Goal: Task Accomplishment & Management: Manage account settings

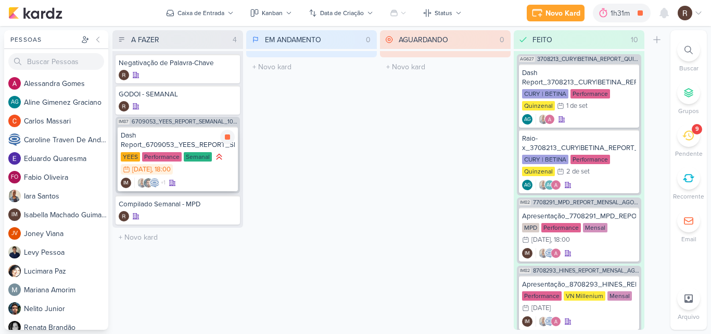
scroll to position [571, 0]
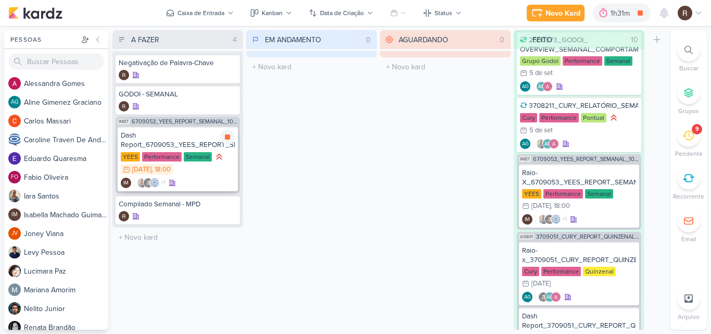
click at [216, 159] on icon at bounding box center [218, 156] width 5 height 5
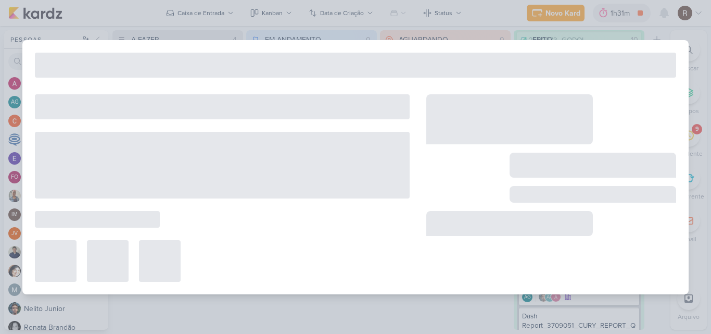
type input "Dash Report_6709053_YEES_REPORT_SEMANAL_09.09_MARKETING"
type input "[DATE] 18:00"
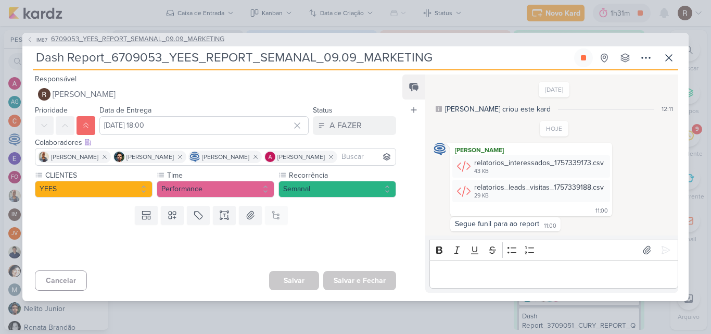
click at [143, 42] on span "6709053_YEES_REPORT_SEMANAL_09.09_MARKETING" at bounding box center [137, 39] width 173 height 10
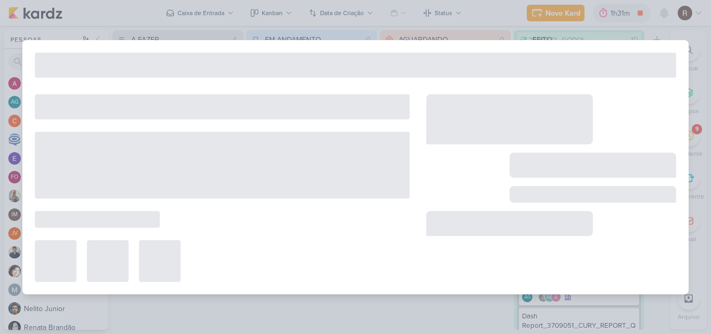
type input "6709053_YEES_REPORT_SEMANAL_09.09_MARKETING"
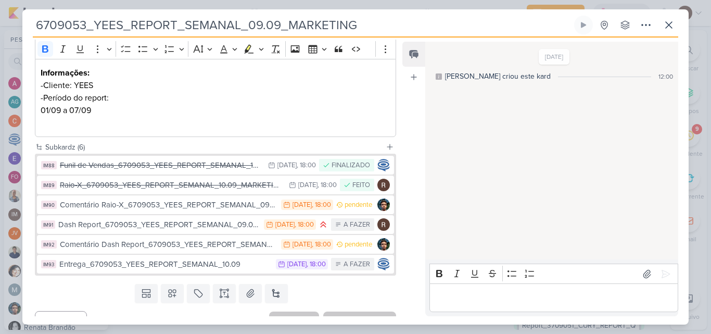
scroll to position [156, 0]
click at [670, 22] on icon at bounding box center [668, 25] width 12 height 12
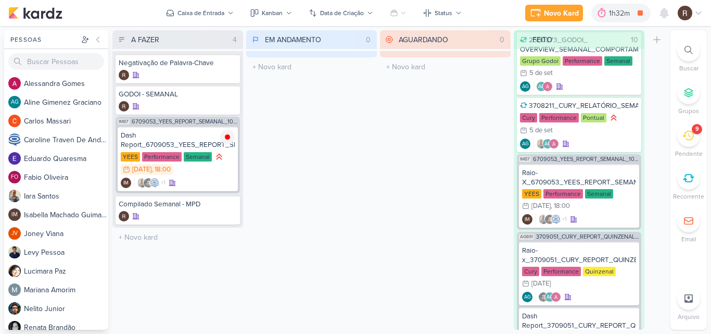
click at [695, 138] on div "9" at bounding box center [688, 135] width 23 height 23
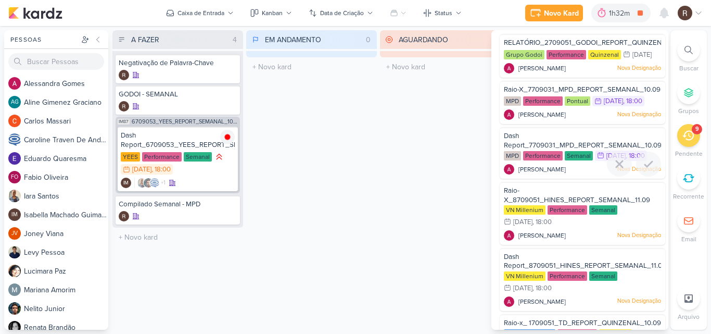
scroll to position [0, 0]
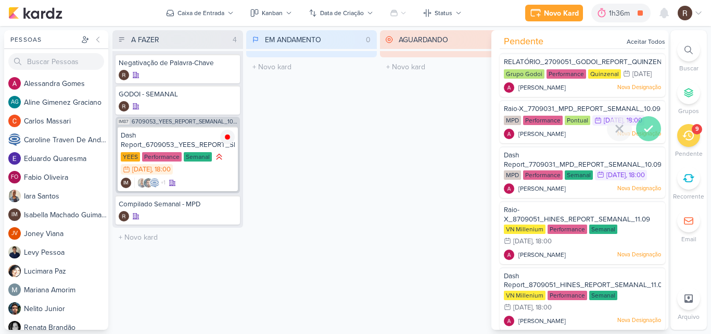
click at [643, 135] on icon at bounding box center [648, 128] width 12 height 12
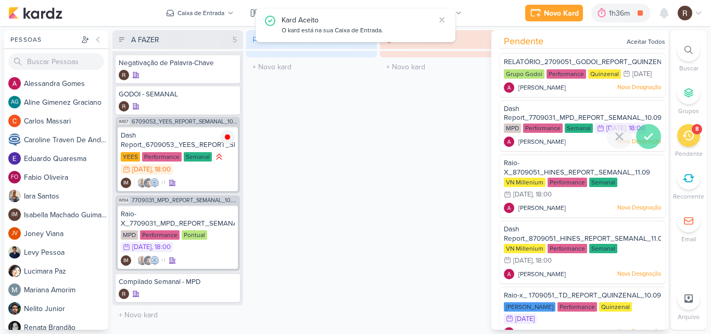
click at [645, 142] on icon at bounding box center [648, 136] width 12 height 12
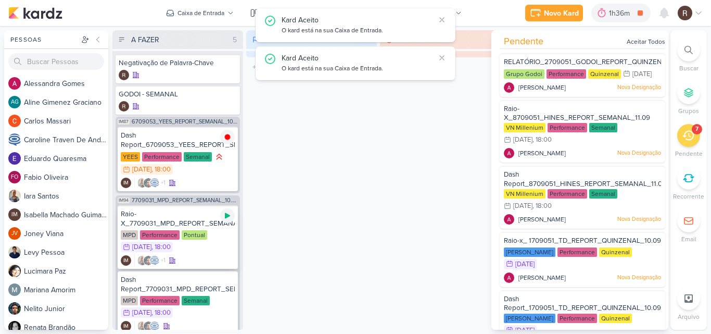
click at [229, 221] on div at bounding box center [227, 215] width 15 height 15
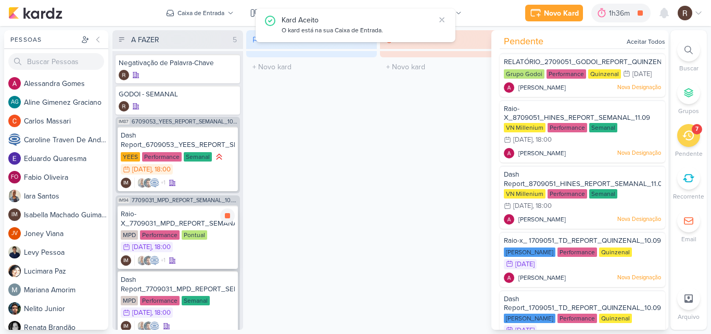
click at [189, 236] on div "Pontual" at bounding box center [194, 234] width 25 height 9
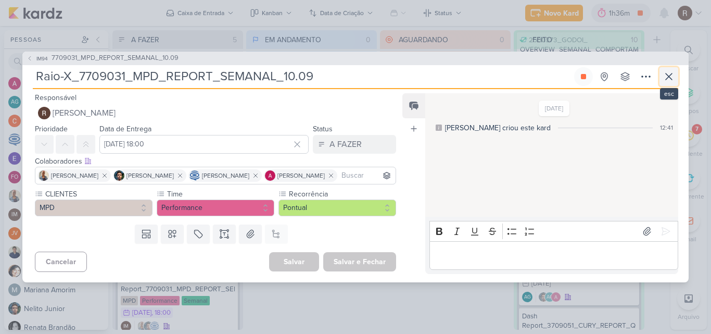
click at [664, 76] on icon at bounding box center [668, 76] width 12 height 12
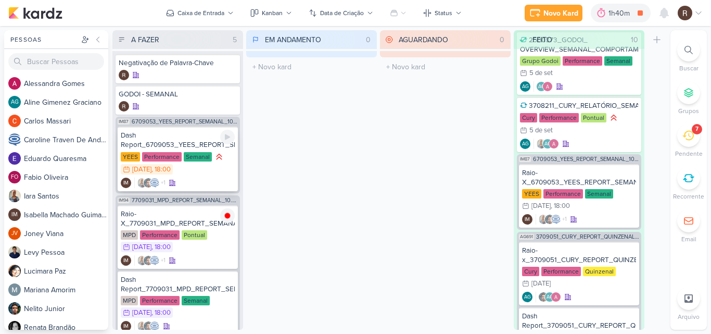
click at [186, 150] on div "Dash Report_6709053_YEES_REPORT_SEMANAL_09.09_MARKETING [GEOGRAPHIC_DATA] Perfo…" at bounding box center [178, 158] width 120 height 65
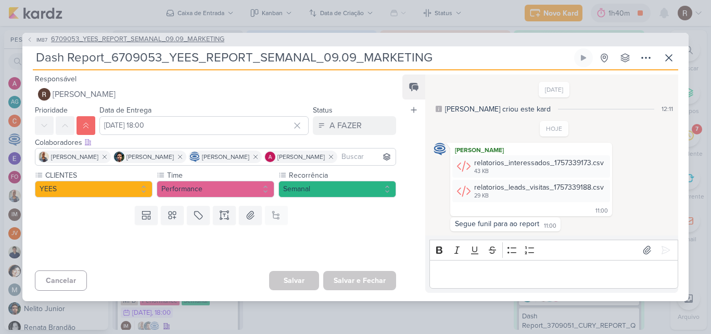
click at [133, 40] on span "6709053_YEES_REPORT_SEMANAL_09.09_MARKETING" at bounding box center [137, 39] width 173 height 10
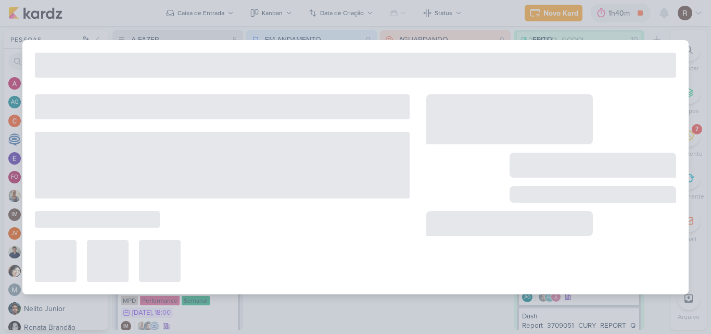
type input "6709053_YEES_REPORT_SEMANAL_09.09_MARKETING"
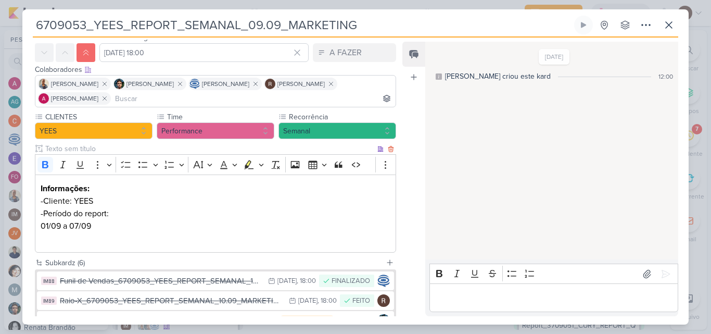
scroll to position [104, 0]
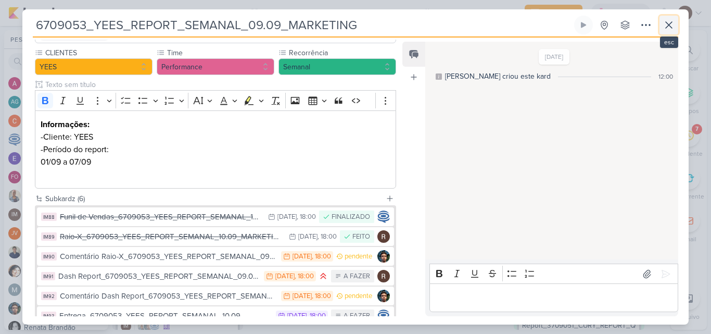
click at [664, 28] on icon at bounding box center [668, 25] width 12 height 12
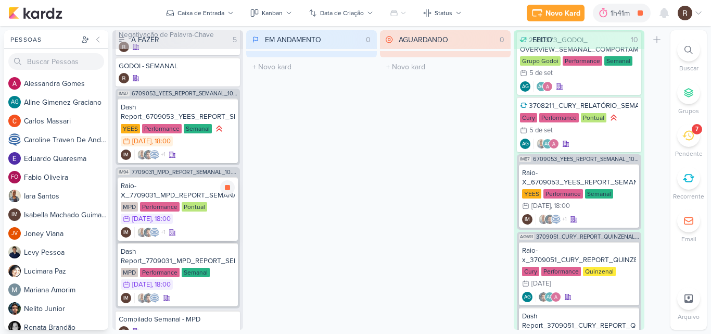
scroll to position [52, 0]
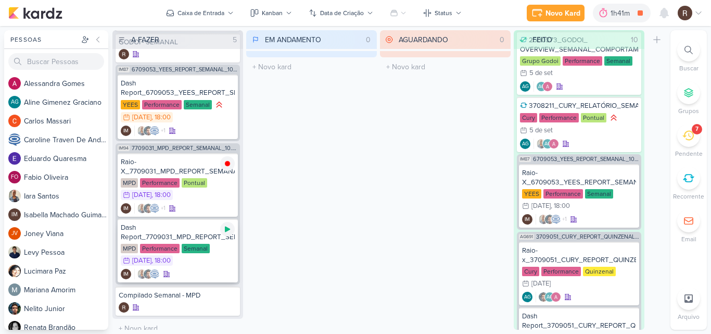
click at [225, 232] on icon at bounding box center [227, 229] width 8 height 8
click at [185, 171] on div "Raio-X_7709031_MPD_REPORT_SEMANAL_10.09" at bounding box center [178, 166] width 114 height 19
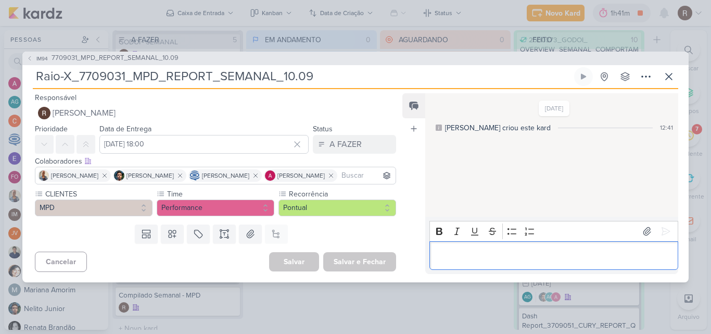
click at [472, 258] on p "Editor editing area: main" at bounding box center [553, 255] width 238 height 12
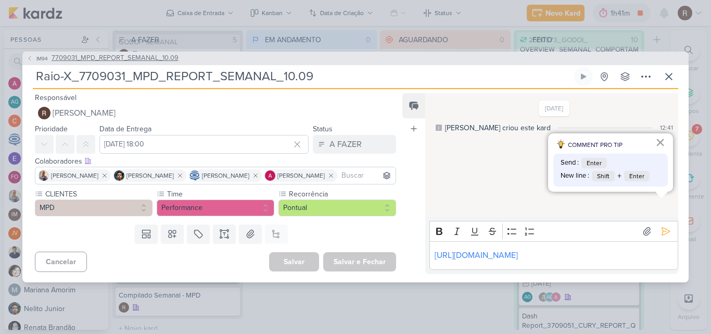
click at [145, 60] on span "7709031_MPD_REPORT_SEMANAL_10.09" at bounding box center [115, 58] width 127 height 10
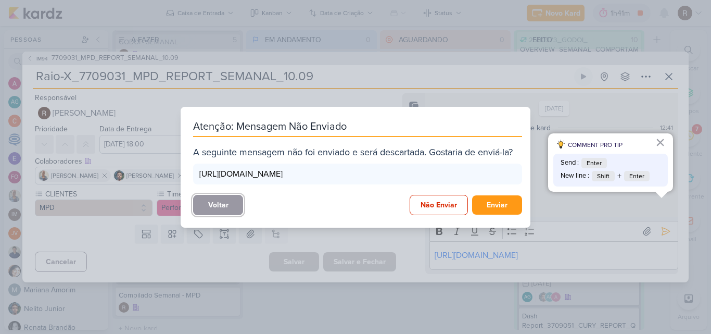
click at [238, 209] on button "Voltar" at bounding box center [218, 205] width 50 height 20
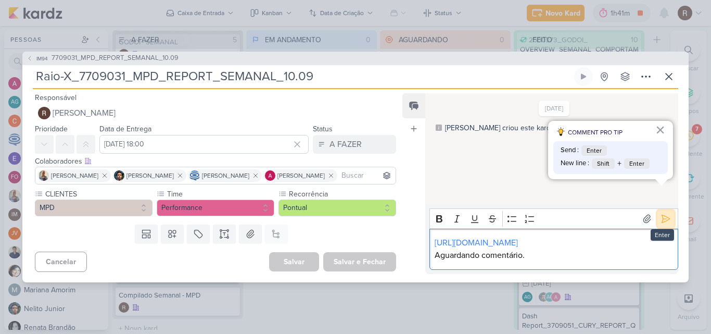
click at [660, 213] on icon at bounding box center [665, 218] width 10 height 10
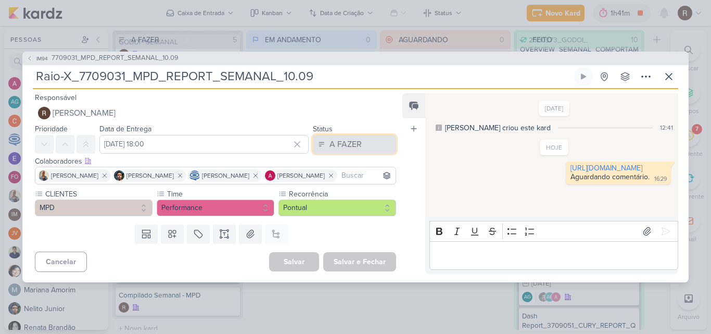
click at [356, 139] on div "A FAZER" at bounding box center [345, 144] width 32 height 12
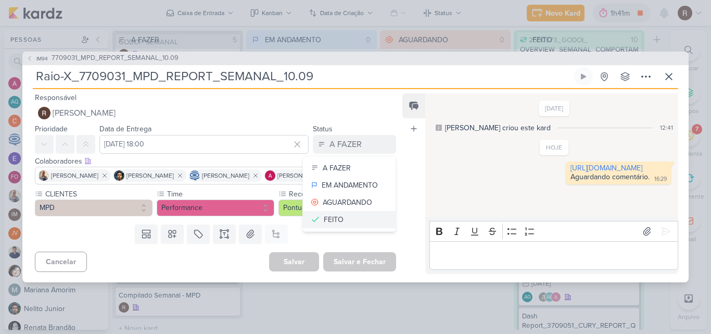
click at [344, 218] on button "FEITO" at bounding box center [349, 219] width 93 height 17
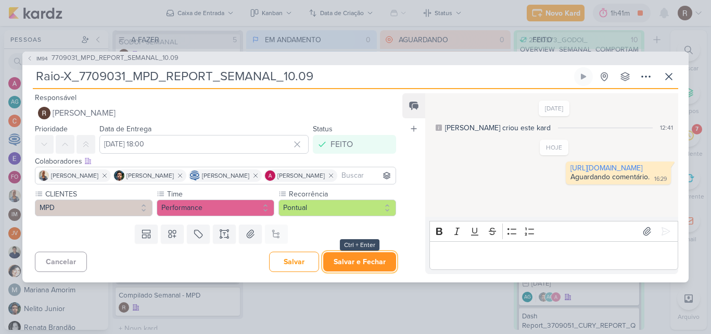
click at [349, 264] on button "Salvar e Fechar" at bounding box center [359, 261] width 73 height 19
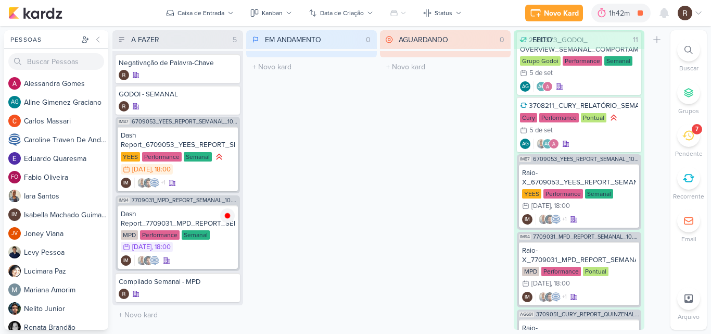
scroll to position [0, 0]
click at [174, 142] on div "Dash Report_6709053_YEES_REPORT_SEMANAL_09.09_MARKETING" at bounding box center [178, 140] width 114 height 19
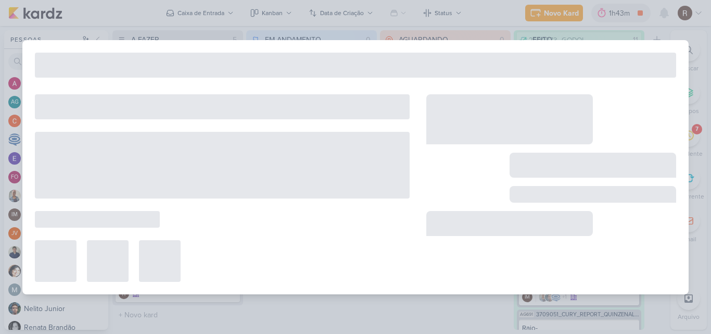
type input "Dash Report_6709053_YEES_REPORT_SEMANAL_09.09_MARKETING"
type input "[DATE] 18:00"
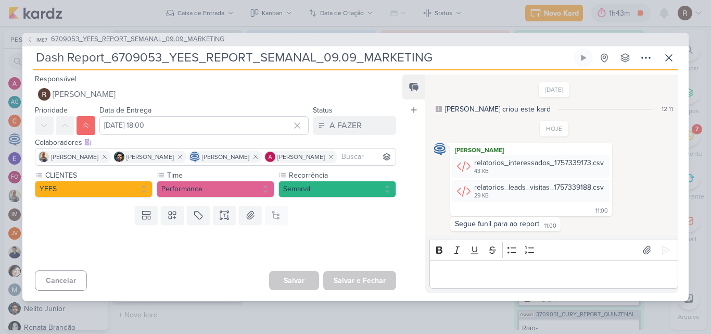
click at [145, 39] on span "6709053_YEES_REPORT_SEMANAL_09.09_MARKETING" at bounding box center [137, 39] width 173 height 10
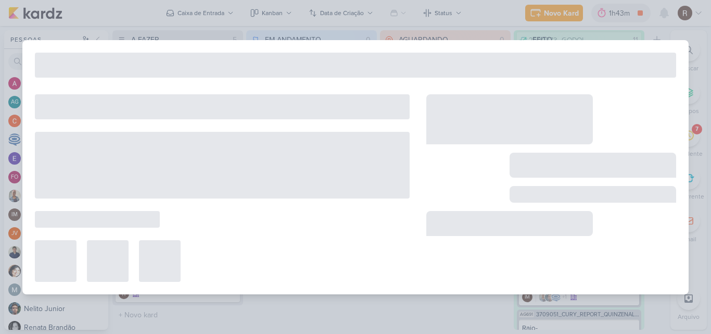
type input "6709053_YEES_REPORT_SEMANAL_09.09_MARKETING"
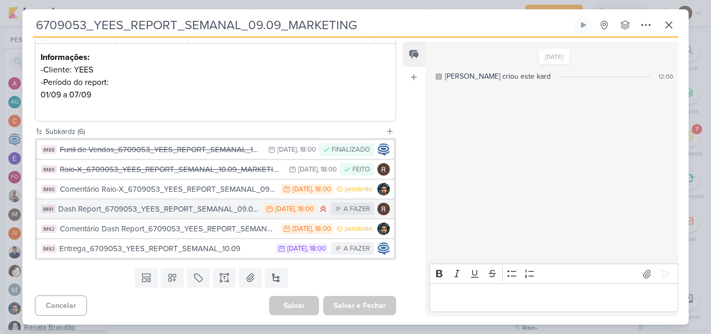
scroll to position [173, 0]
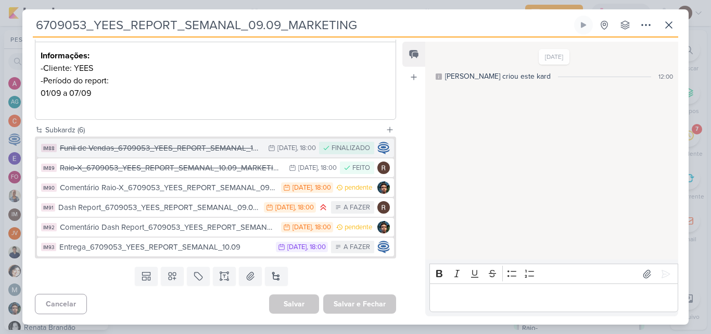
click at [171, 152] on div "Funil de Vendas_6709053_YEES_REPORT_SEMANAL_10.09_MARKETING" at bounding box center [161, 148] width 203 height 12
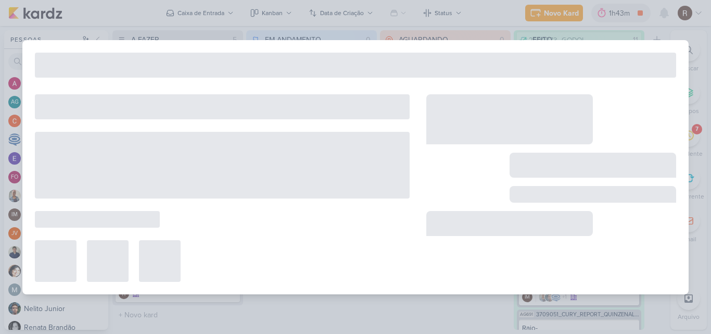
type input "Funil de Vendas_6709053_YEES_REPORT_SEMANAL_10.09_MARKETING"
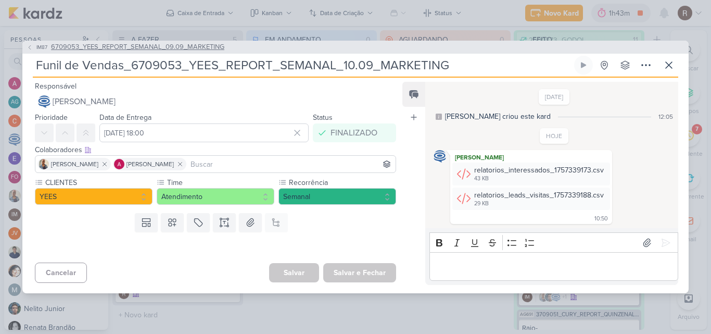
click at [114, 48] on span "6709053_YEES_REPORT_SEMANAL_09.09_MARKETING" at bounding box center [137, 47] width 173 height 10
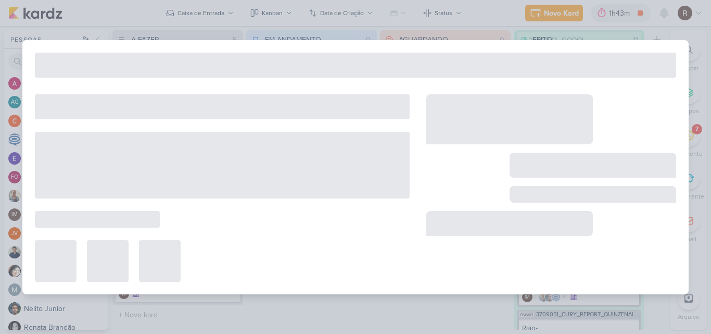
type input "6709053_YEES_REPORT_SEMANAL_09.09_MARKETING"
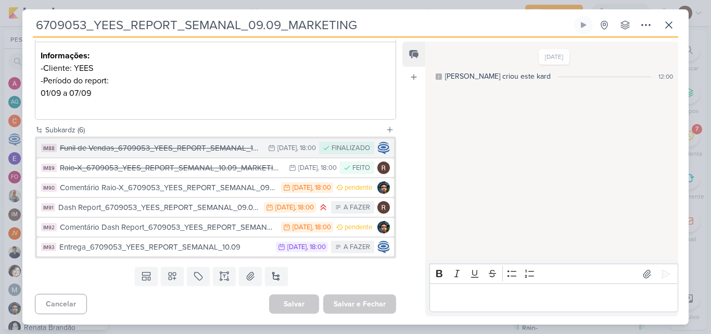
click at [158, 149] on div "Funil de Vendas_6709053_YEES_REPORT_SEMANAL_10.09_MARKETING" at bounding box center [161, 148] width 203 height 12
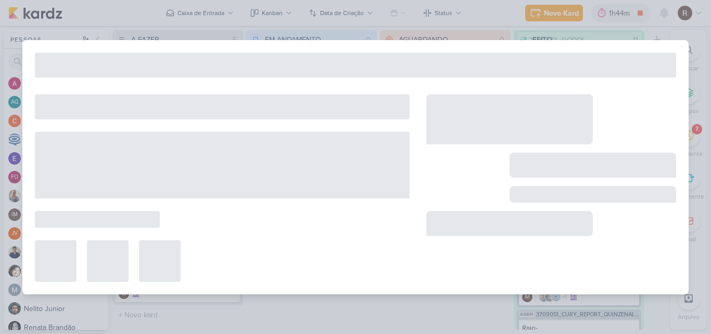
type input "Funil de Vendas_6709053_YEES_REPORT_SEMANAL_10.09_MARKETING"
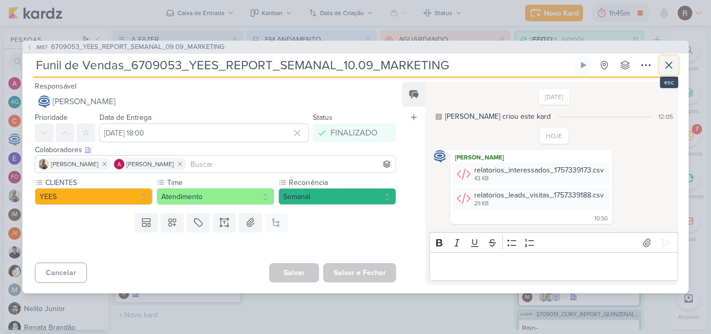
click at [672, 65] on icon at bounding box center [668, 65] width 12 height 12
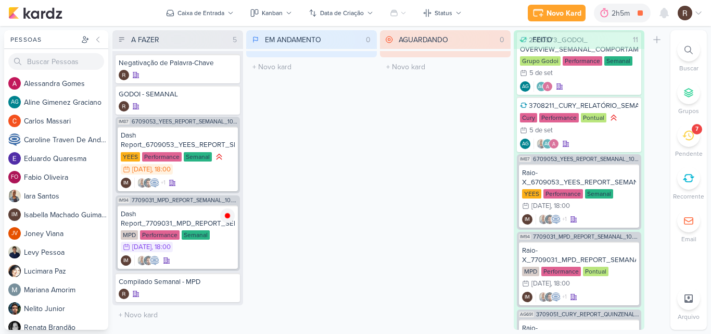
click at [683, 141] on div "7" at bounding box center [688, 135] width 23 height 23
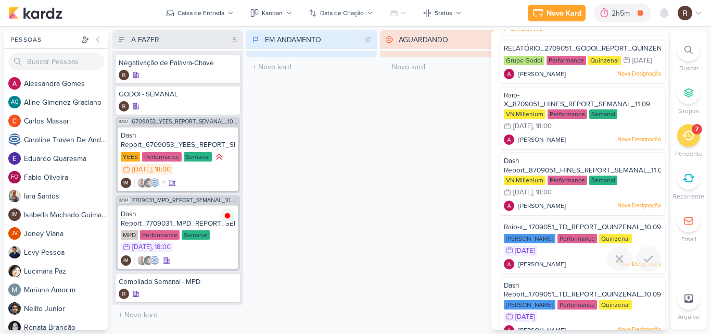
scroll to position [0, 0]
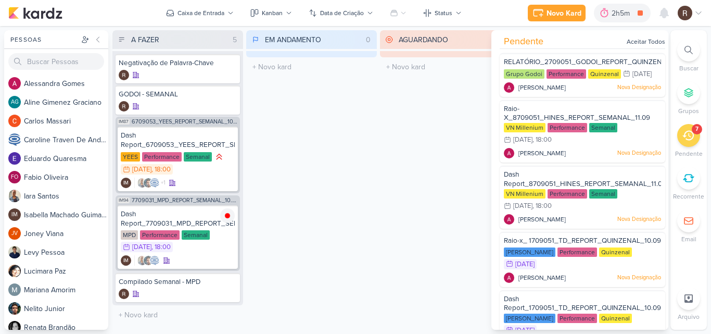
click at [338, 151] on div "EM ANDAMENTO 0 Mover Para Esquerda Mover Para Direita [GEOGRAPHIC_DATA] O títul…" at bounding box center [311, 179] width 131 height 299
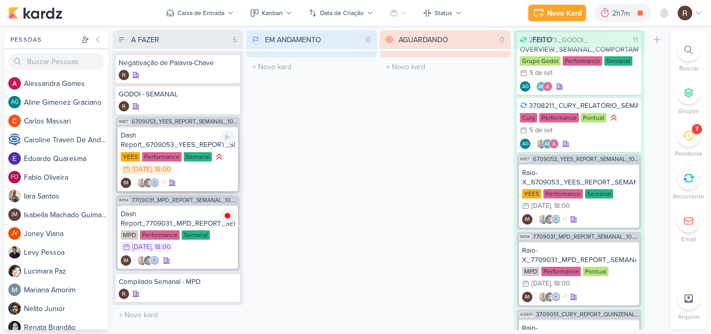
click at [193, 145] on div "Dash Report_6709053_YEES_REPORT_SEMANAL_09.09_MARKETING" at bounding box center [178, 140] width 114 height 19
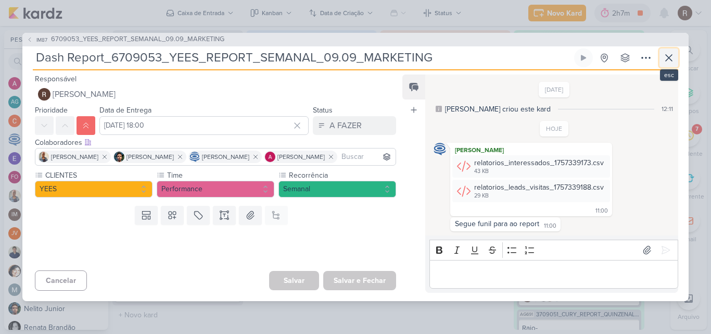
click at [666, 55] on icon at bounding box center [668, 58] width 12 height 12
